Goal: Task Accomplishment & Management: Manage account settings

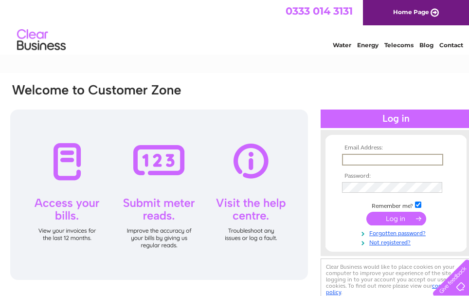
click at [352, 159] on input "text" at bounding box center [392, 160] width 101 height 12
type input "[EMAIL_ADDRESS][DOMAIN_NAME]"
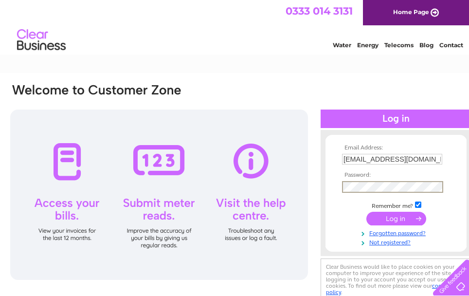
click at [388, 220] on input "submit" at bounding box center [396, 219] width 60 height 14
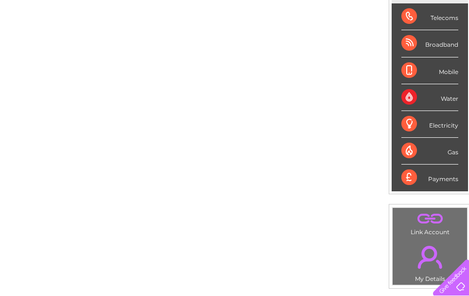
scroll to position [137, 0]
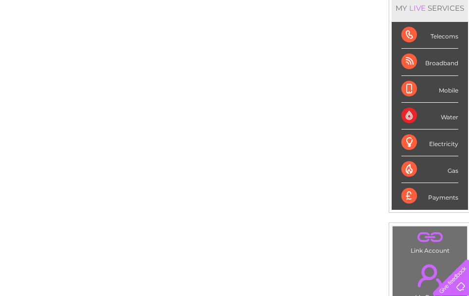
click at [408, 34] on div "Telecoms" at bounding box center [429, 35] width 57 height 27
click at [443, 38] on div "Telecoms" at bounding box center [429, 35] width 57 height 27
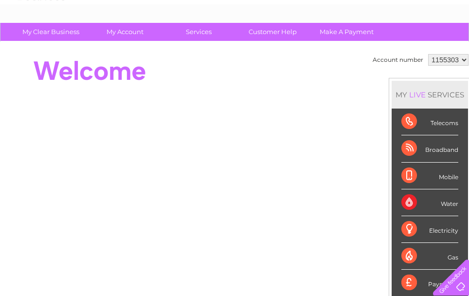
scroll to position [46, 0]
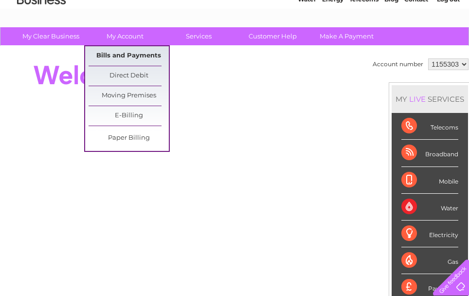
click at [124, 57] on link "Bills and Payments" at bounding box center [129, 55] width 80 height 19
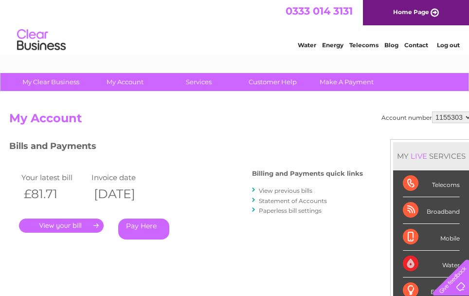
scroll to position [49, 0]
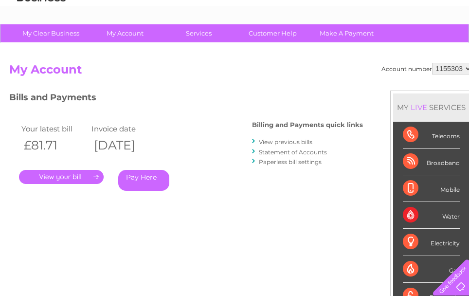
click at [89, 172] on link "." at bounding box center [61, 177] width 85 height 14
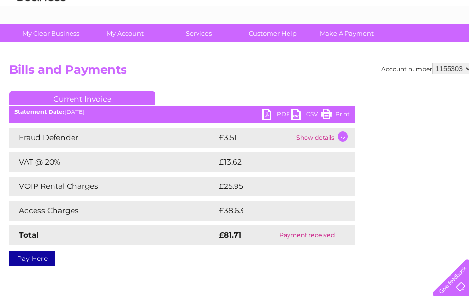
click at [333, 112] on link "Print" at bounding box center [335, 116] width 29 height 14
